Goal: Information Seeking & Learning: Learn about a topic

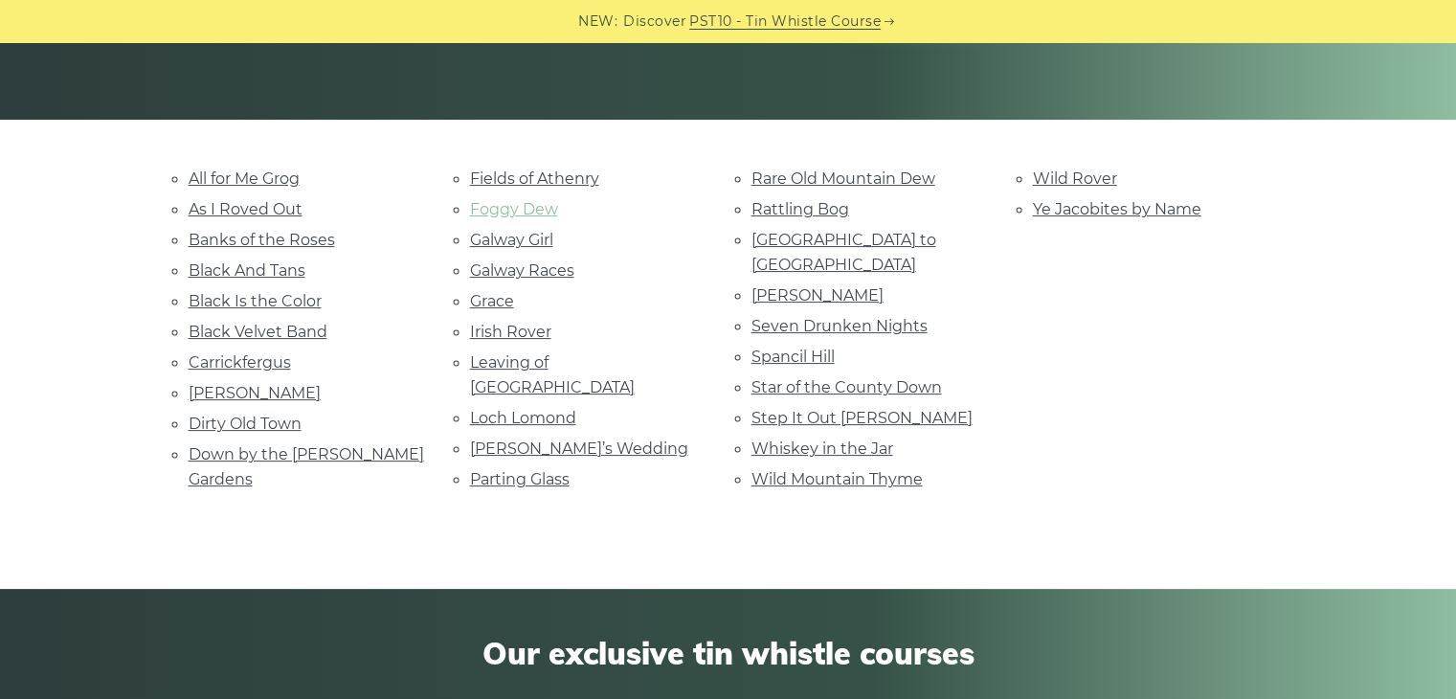
click at [481, 203] on link "Foggy Dew" at bounding box center [514, 209] width 88 height 18
click at [484, 179] on link "Fields of Athenry" at bounding box center [534, 178] width 129 height 18
click at [1073, 175] on link "Wild Rover" at bounding box center [1075, 178] width 84 height 18
click at [819, 409] on link "Step It Out Mary" at bounding box center [861, 418] width 221 height 18
click at [808, 207] on link "Rattling Bog" at bounding box center [800, 209] width 98 height 18
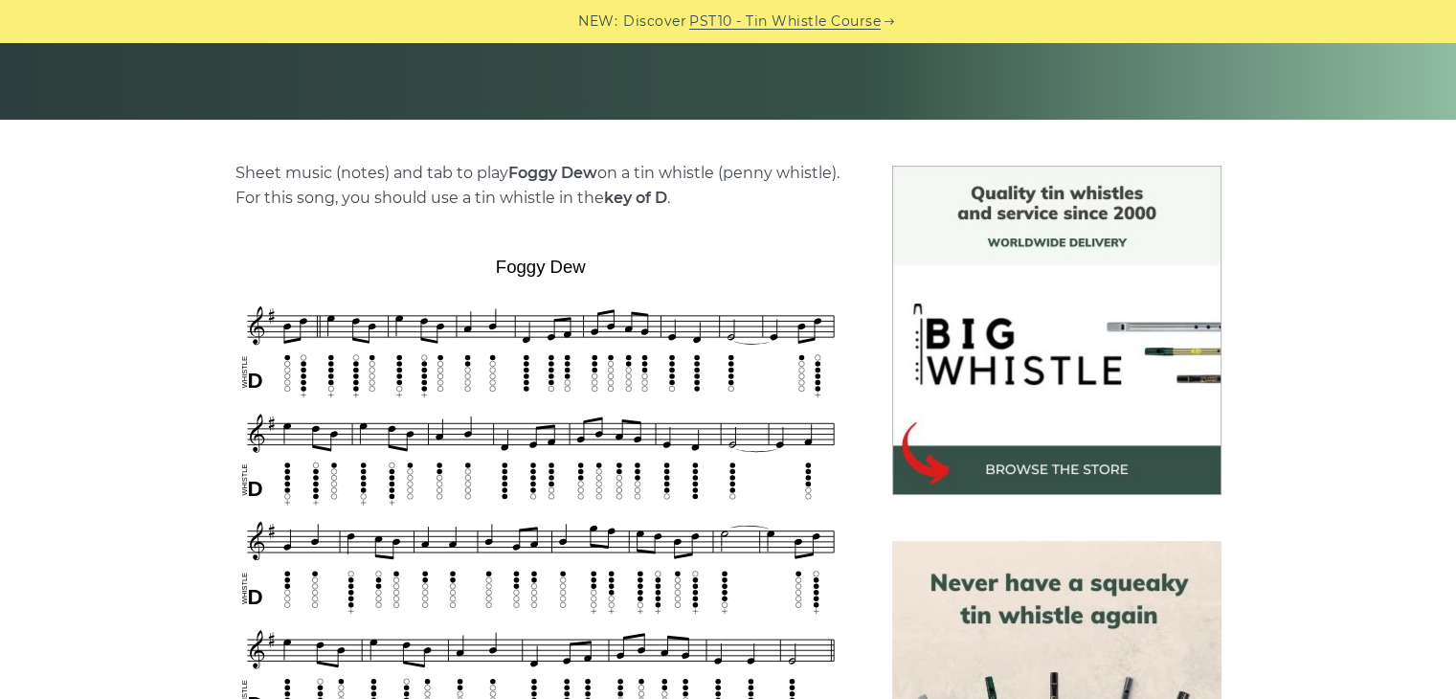
scroll to position [479, 0]
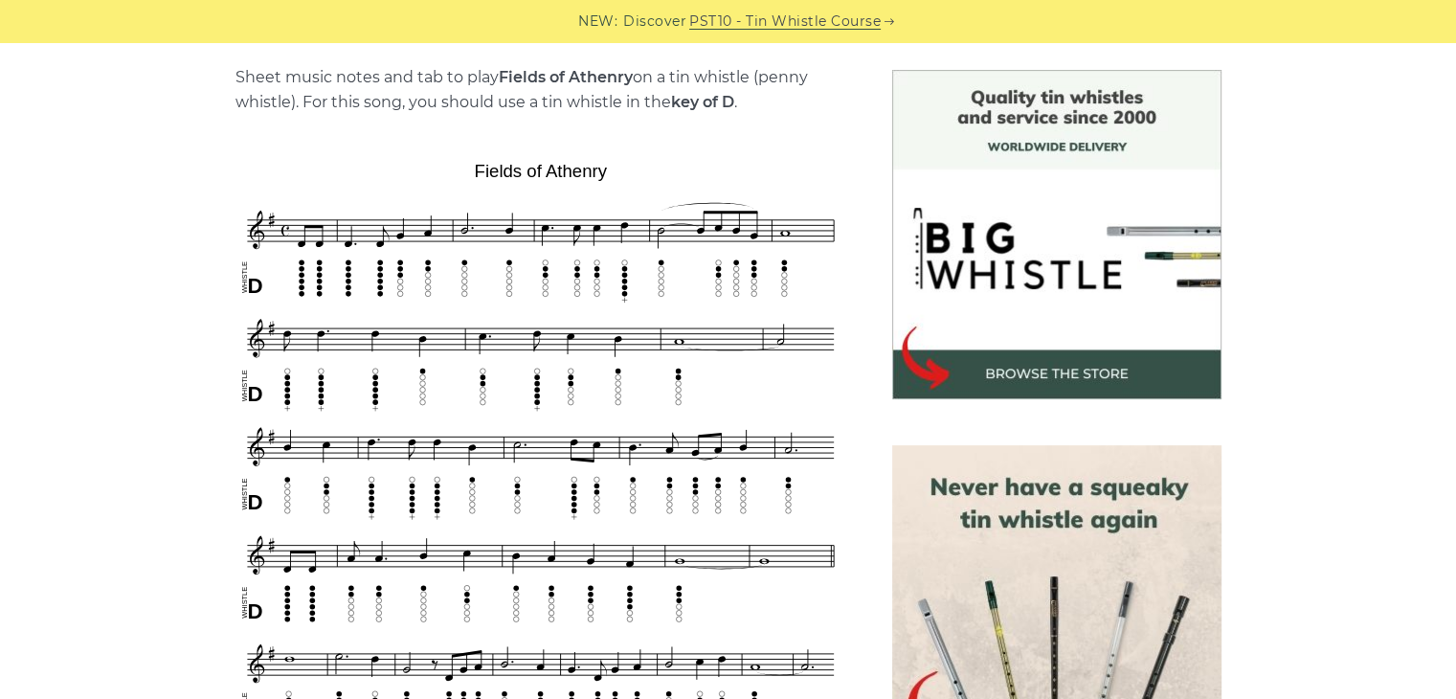
scroll to position [574, 0]
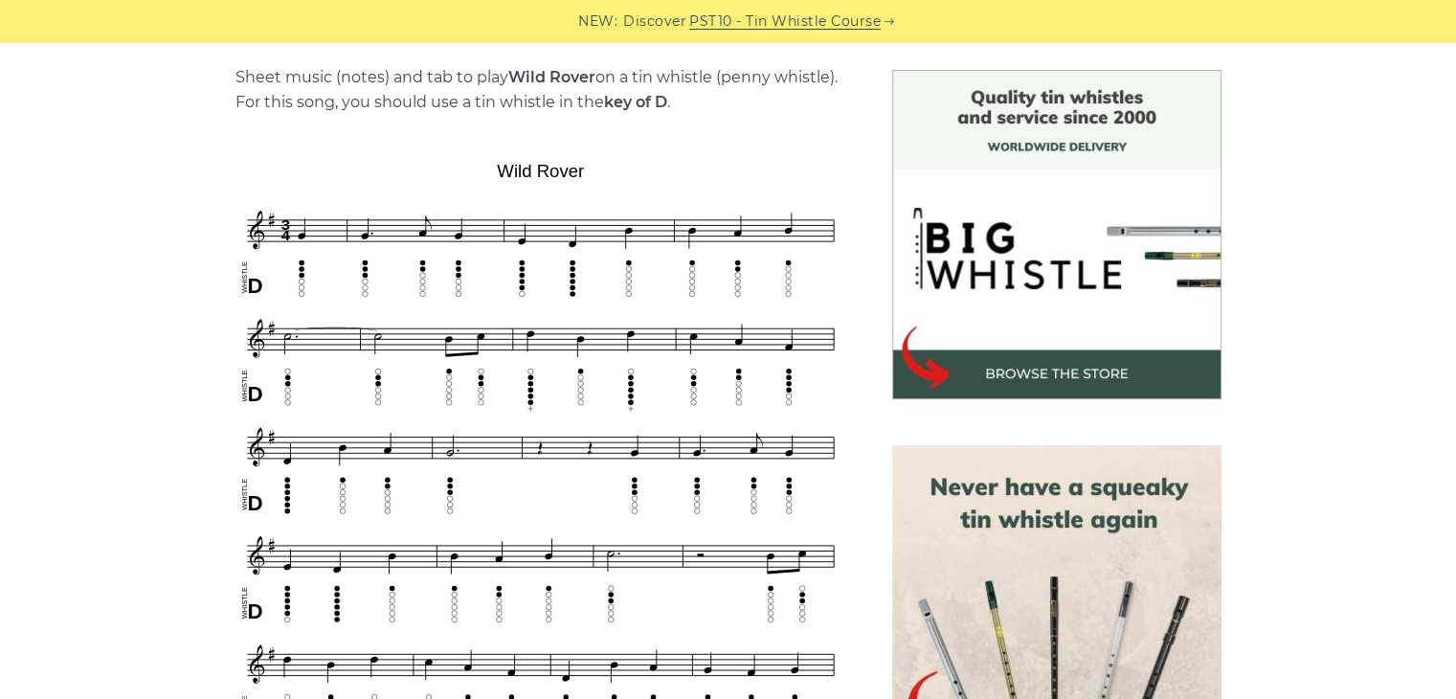
scroll to position [574, 0]
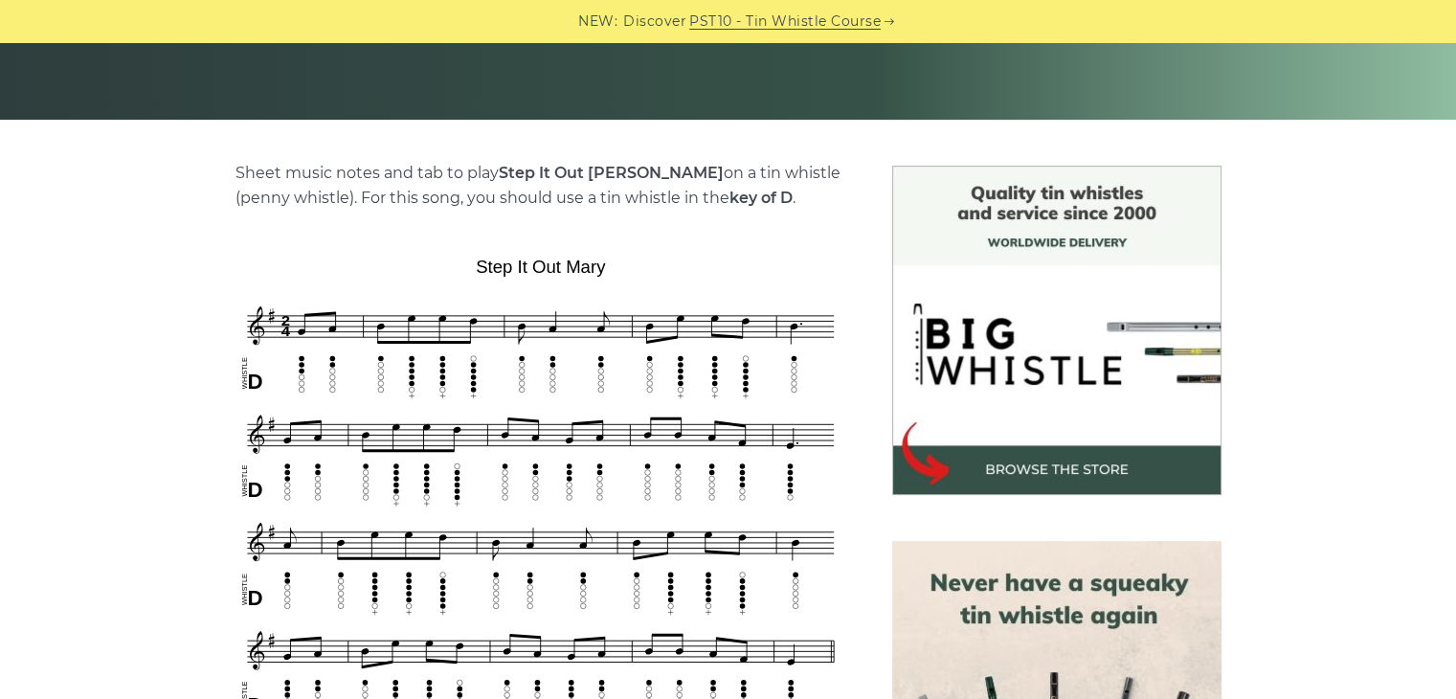
scroll to position [574, 0]
